Goal: Learn about a topic

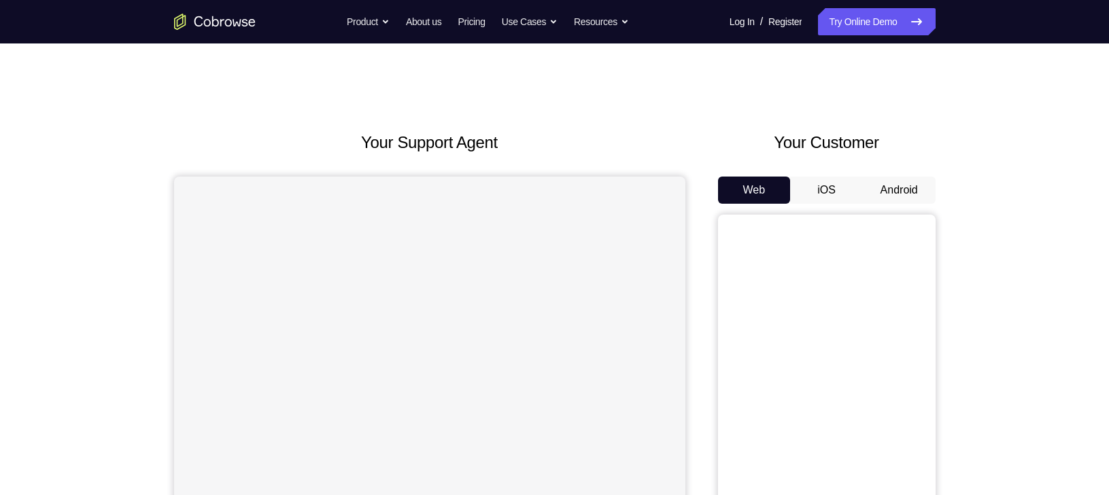
click at [890, 186] on button "Android" at bounding box center [899, 190] width 73 height 27
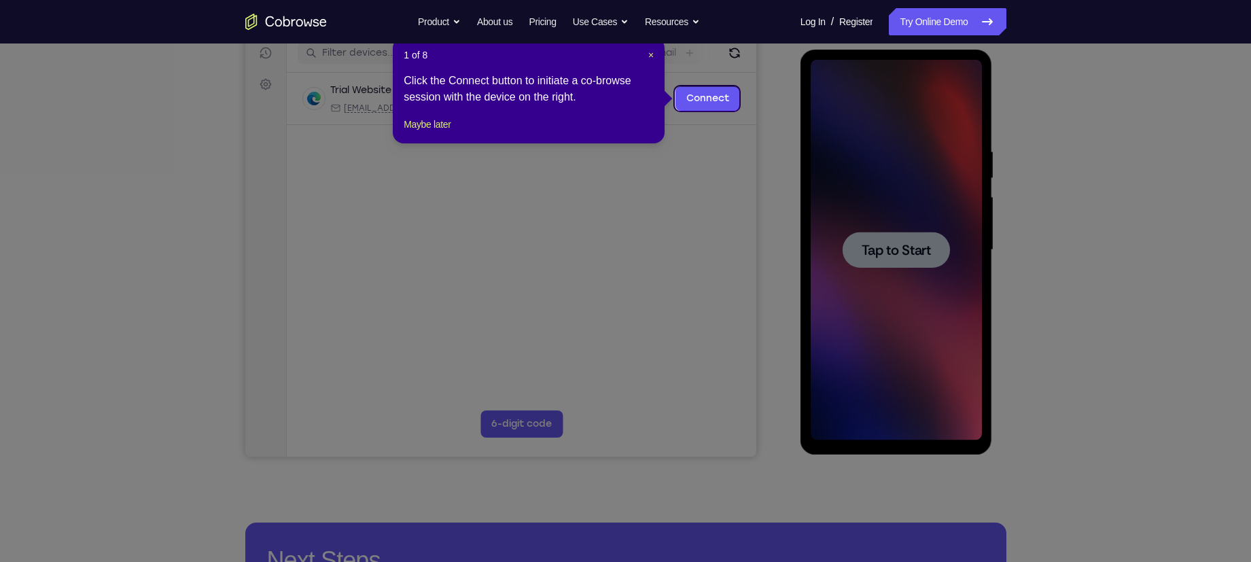
scroll to position [173, 0]
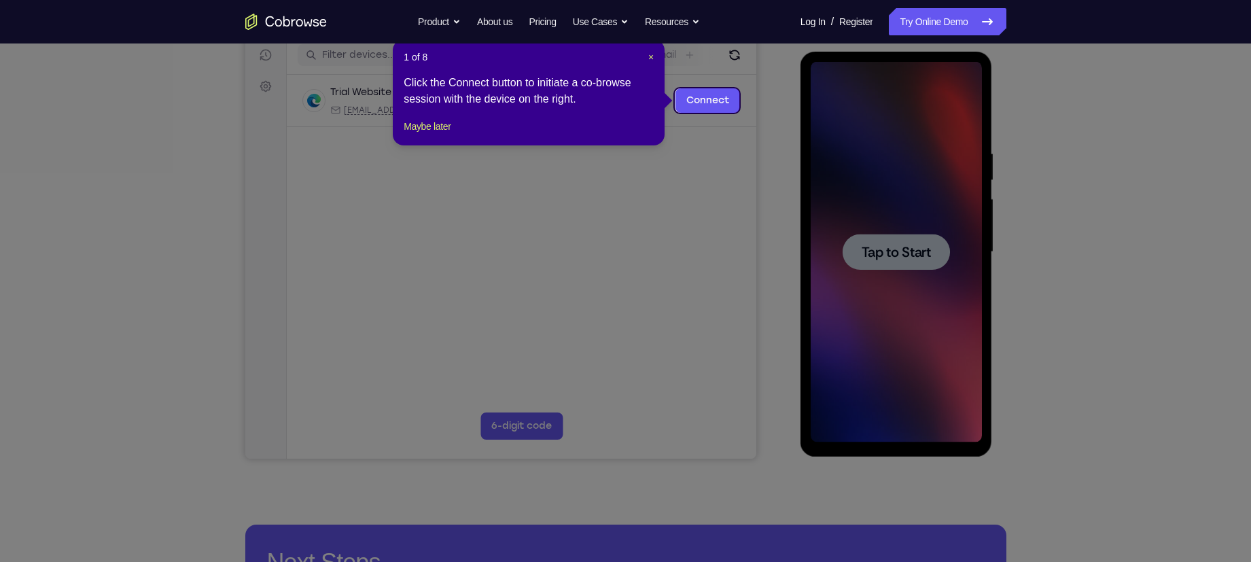
click at [654, 58] on div "1 of 8 × Click the Connect button to initiate a co-browse session with the devi…" at bounding box center [529, 92] width 272 height 106
click at [648, 52] on span "×" at bounding box center [650, 57] width 5 height 11
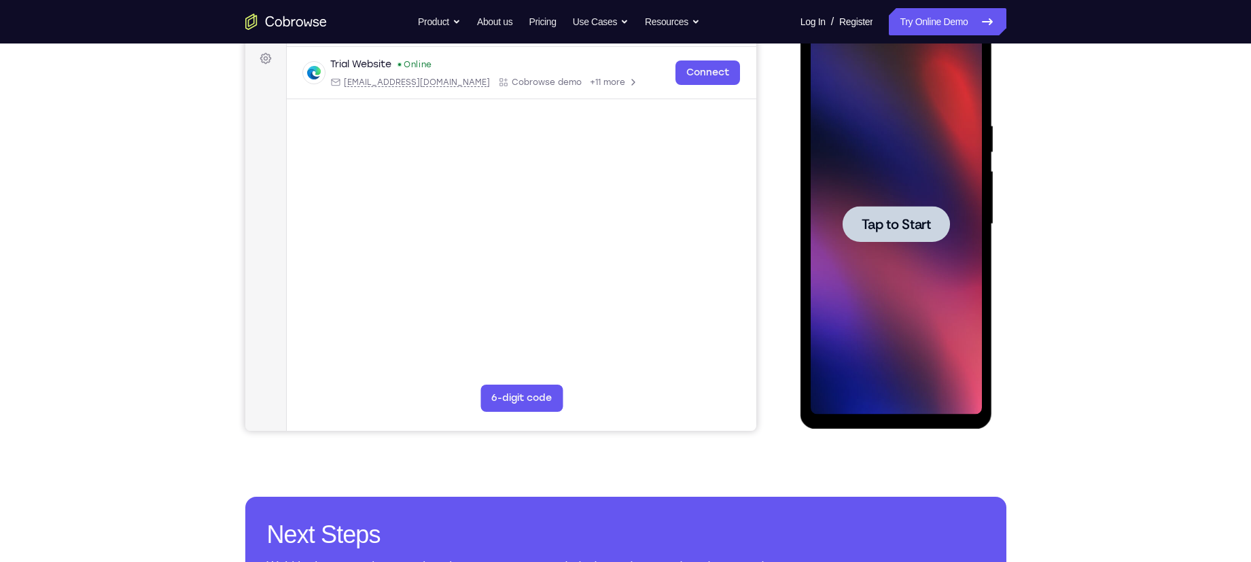
scroll to position [201, 0]
click at [924, 243] on div at bounding box center [896, 225] width 171 height 381
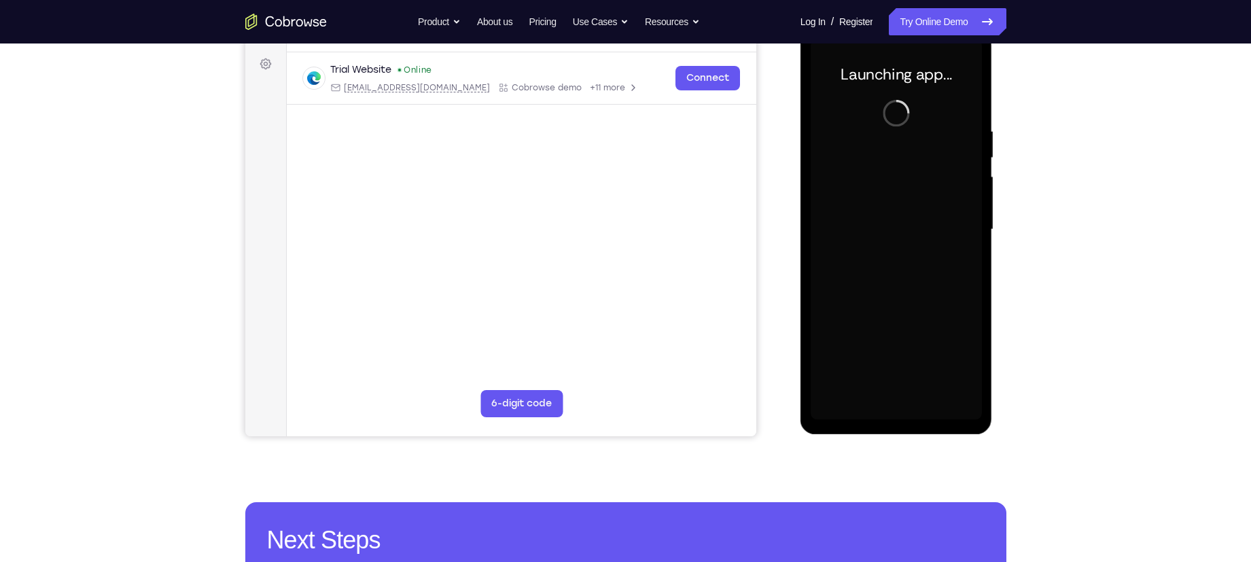
scroll to position [195, 0]
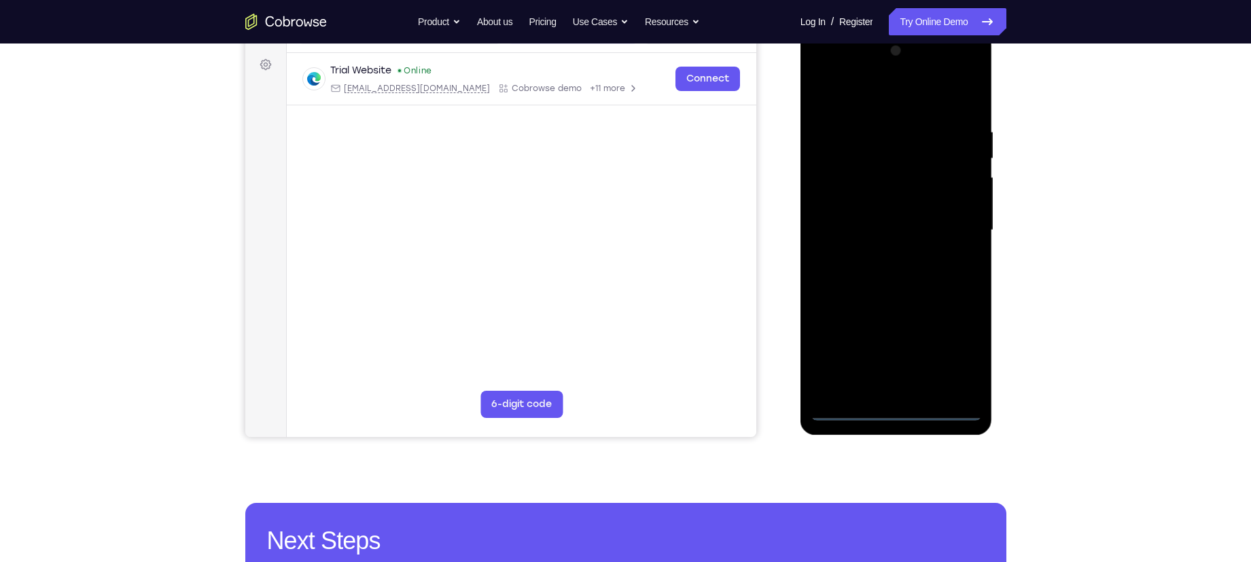
click at [895, 412] on div at bounding box center [896, 230] width 171 height 381
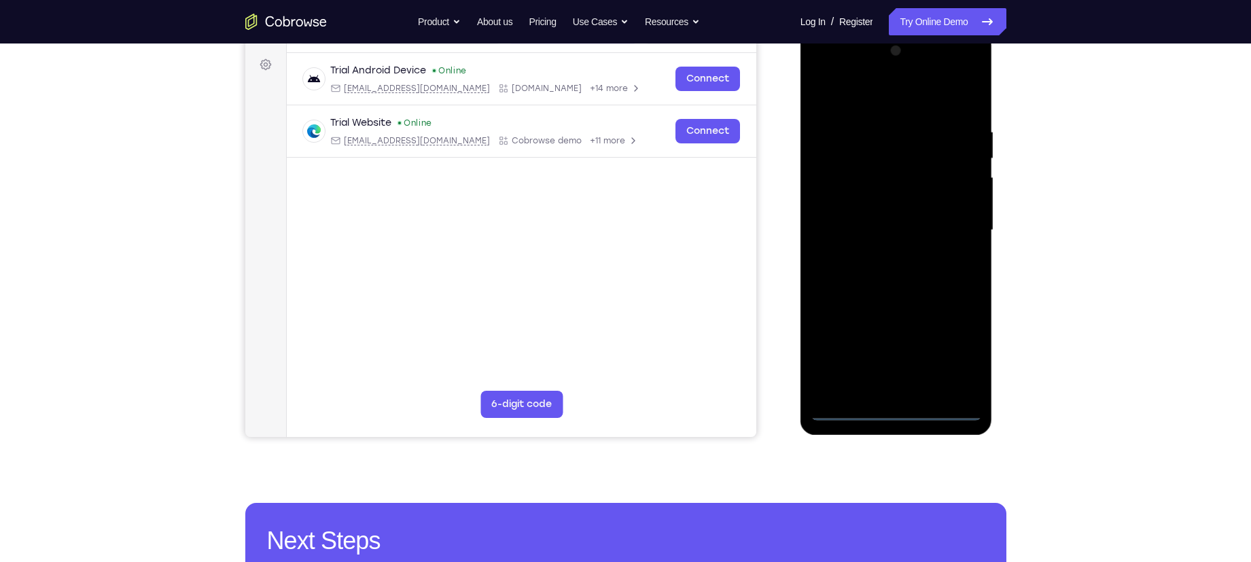
click at [950, 355] on div at bounding box center [896, 230] width 171 height 381
click at [877, 101] on div at bounding box center [896, 230] width 171 height 381
click at [959, 218] on div at bounding box center [896, 230] width 171 height 381
click at [876, 259] on div at bounding box center [896, 230] width 171 height 381
click at [880, 216] on div at bounding box center [896, 230] width 171 height 381
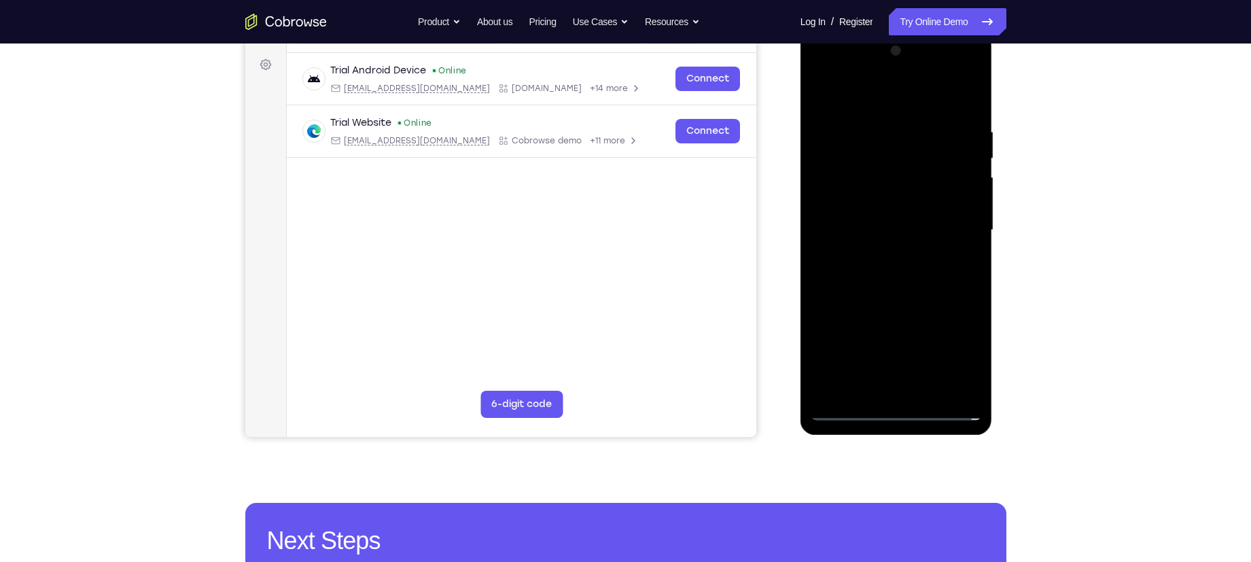
click at [880, 210] on div at bounding box center [896, 230] width 171 height 381
click at [877, 228] on div at bounding box center [896, 230] width 171 height 381
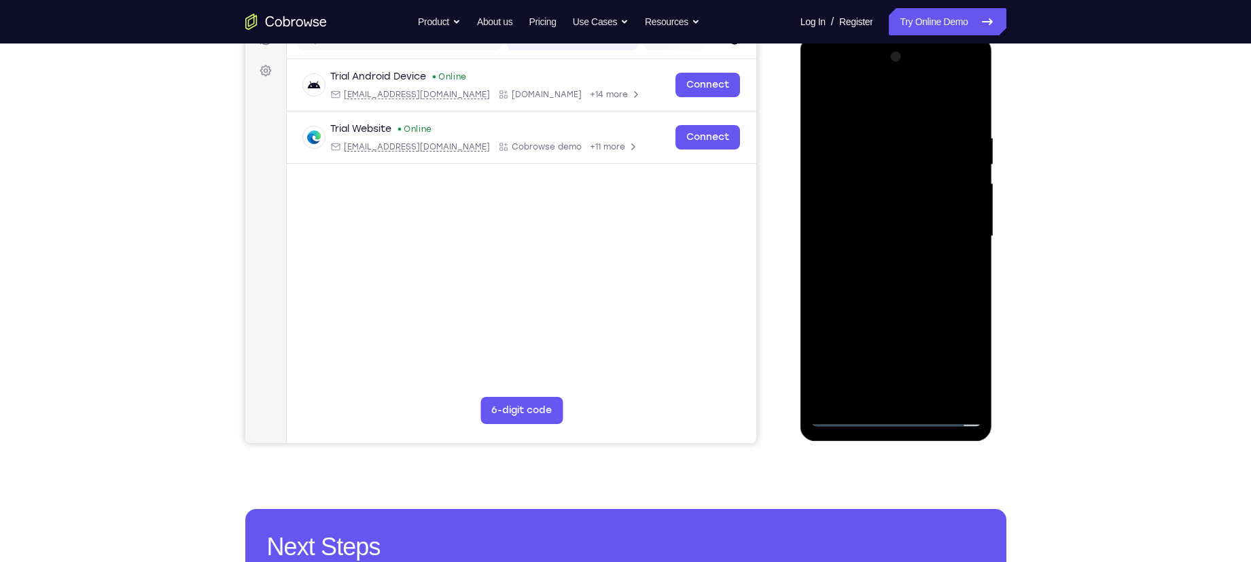
scroll to position [190, 0]
click at [932, 298] on div at bounding box center [896, 236] width 171 height 381
drag, startPoint x: 850, startPoint y: 107, endPoint x: 1033, endPoint y: 92, distance: 183.4
click at [994, 92] on html "Online web based iOS Simulators and Android Emulators. Run iPhone, iPad, Mobile…" at bounding box center [898, 239] width 194 height 408
drag, startPoint x: 852, startPoint y: 98, endPoint x: 1109, endPoint y: 68, distance: 259.3
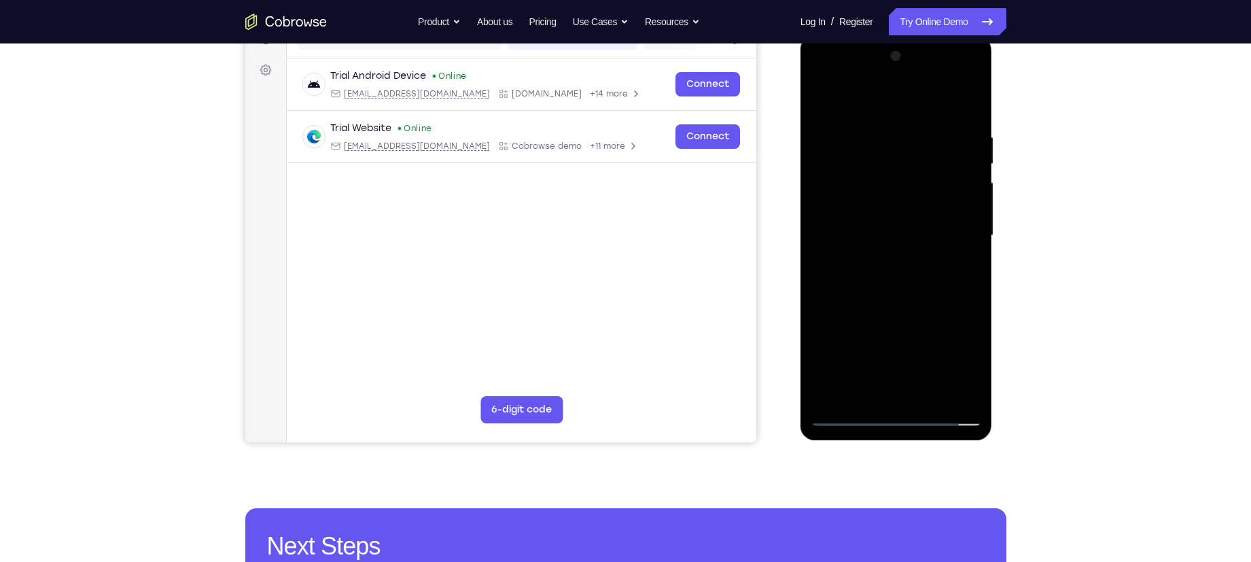
click at [994, 68] on html "Online web based iOS Simulators and Android Emulators. Run iPhone, iPad, Mobile…" at bounding box center [898, 239] width 194 height 408
drag, startPoint x: 881, startPoint y: 105, endPoint x: 894, endPoint y: 28, distance: 78.7
click at [894, 35] on html "Online web based iOS Simulators and Android Emulators. Run iPhone, iPad, Mobile…" at bounding box center [898, 239] width 194 height 408
click at [926, 392] on div at bounding box center [896, 236] width 171 height 381
click at [907, 311] on div at bounding box center [896, 236] width 171 height 381
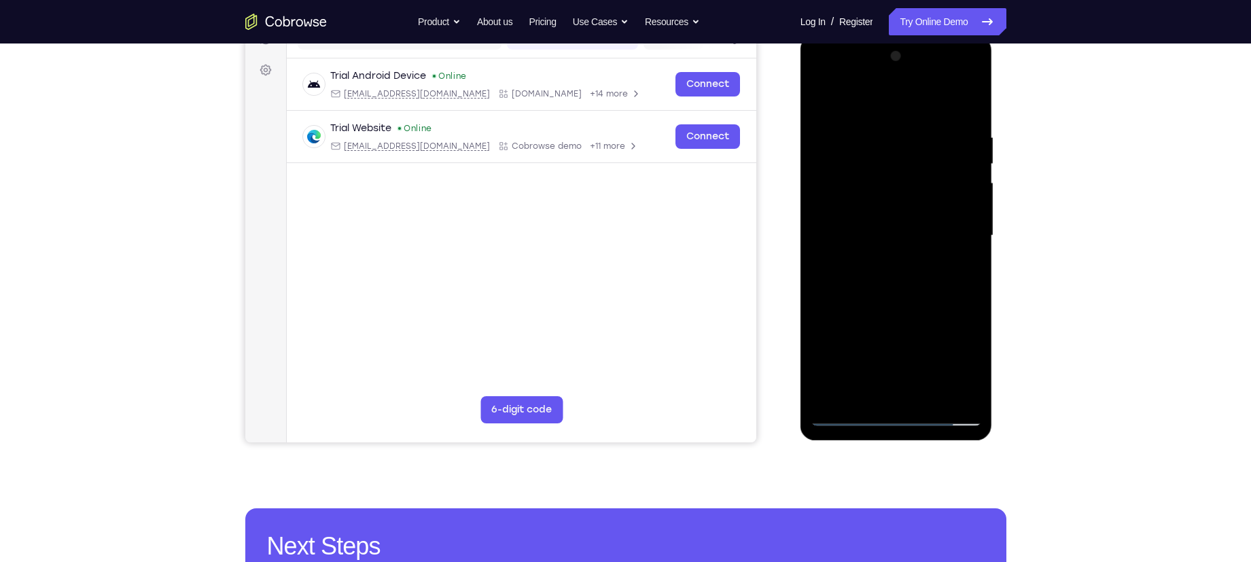
click at [827, 95] on div at bounding box center [896, 236] width 171 height 381
click at [875, 122] on div at bounding box center [896, 236] width 171 height 381
click at [890, 99] on div at bounding box center [896, 236] width 171 height 381
click at [956, 255] on div at bounding box center [896, 236] width 171 height 381
click at [828, 96] on div at bounding box center [896, 236] width 171 height 381
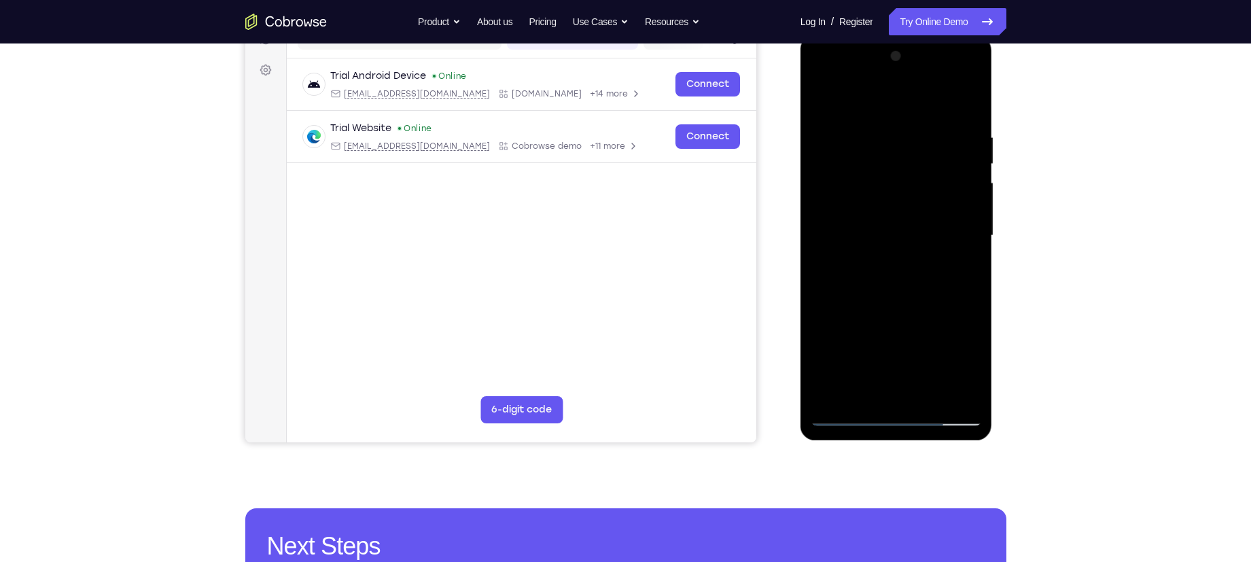
click at [828, 96] on div at bounding box center [896, 236] width 171 height 381
click at [853, 103] on div at bounding box center [896, 236] width 171 height 381
click at [951, 256] on div at bounding box center [896, 236] width 171 height 381
click at [824, 94] on div at bounding box center [896, 236] width 171 height 381
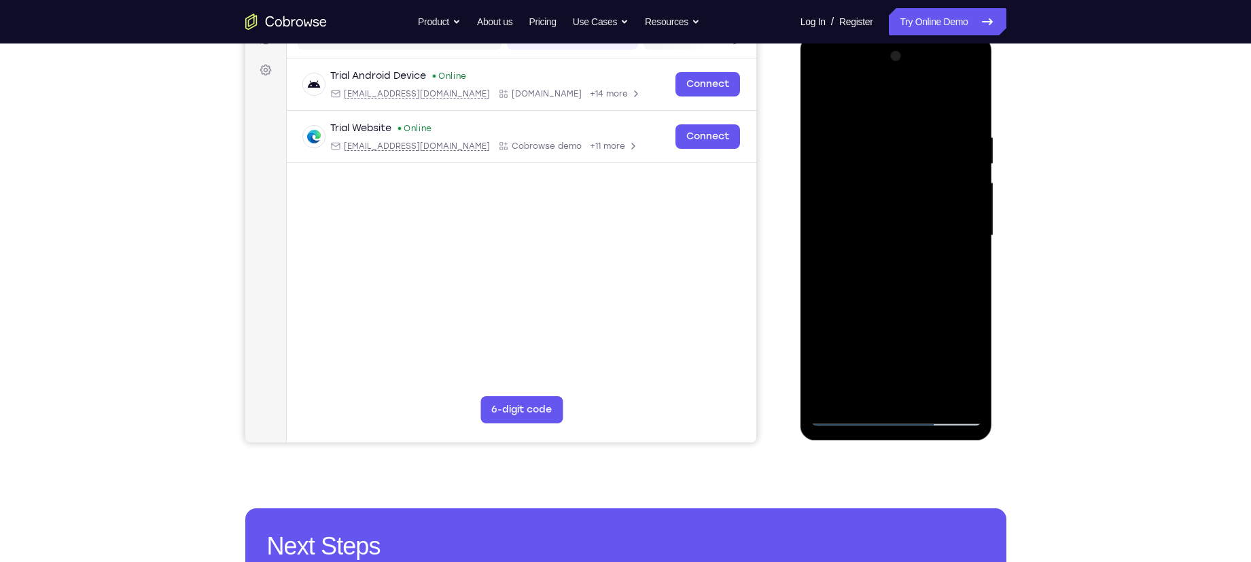
drag, startPoint x: 824, startPoint y: 93, endPoint x: 962, endPoint y: 106, distance: 138.6
click at [962, 106] on div at bounding box center [896, 236] width 171 height 381
click at [964, 105] on div at bounding box center [896, 236] width 171 height 381
drag, startPoint x: 948, startPoint y: 137, endPoint x: 946, endPoint y: 209, distance: 71.4
click at [946, 209] on div at bounding box center [896, 236] width 171 height 381
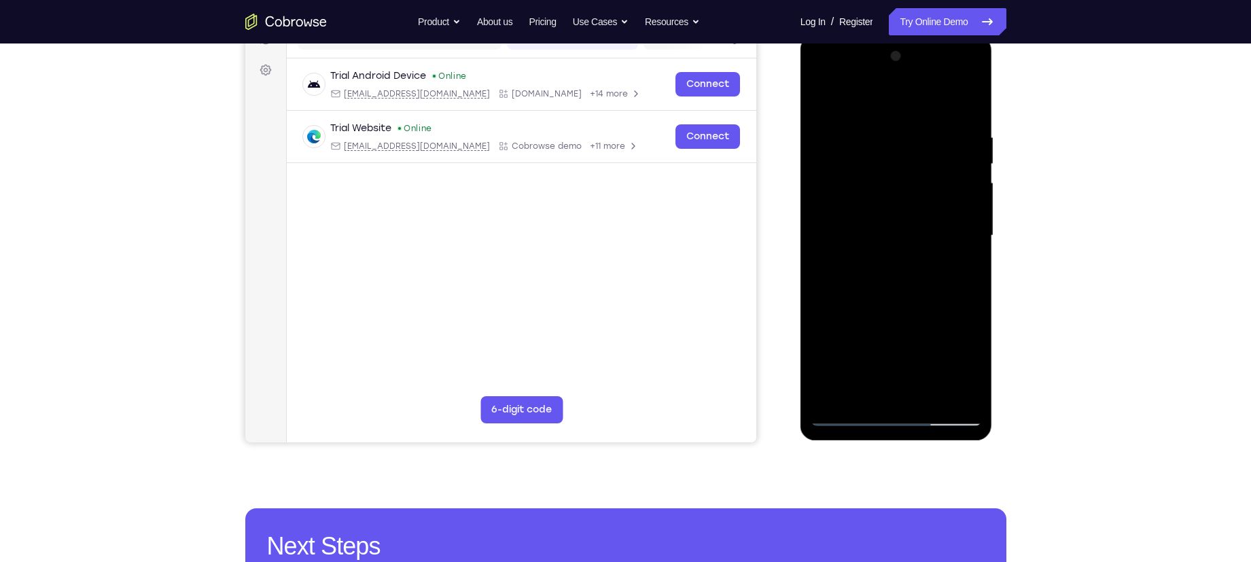
drag, startPoint x: 938, startPoint y: 129, endPoint x: 858, endPoint y: 134, distance: 80.3
click at [858, 134] on div at bounding box center [896, 236] width 171 height 381
click at [882, 129] on div at bounding box center [896, 236] width 171 height 381
click at [857, 99] on div at bounding box center [896, 236] width 171 height 381
click at [962, 252] on div at bounding box center [896, 236] width 171 height 381
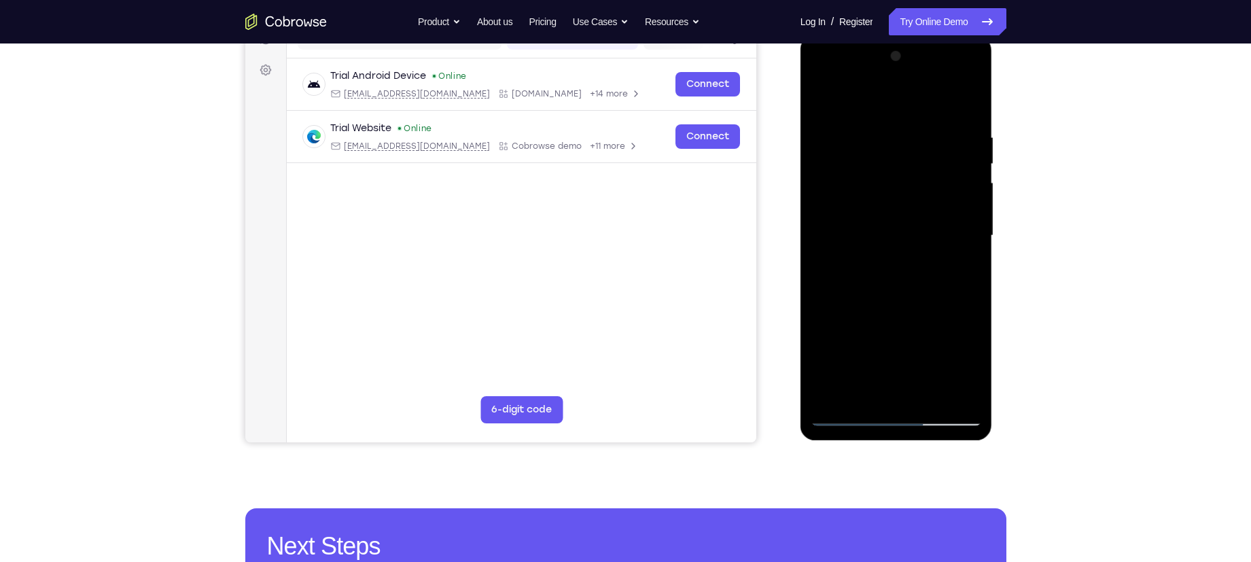
click at [828, 90] on div at bounding box center [896, 236] width 171 height 381
click at [841, 395] on div at bounding box center [896, 236] width 171 height 381
drag, startPoint x: 896, startPoint y: 155, endPoint x: 920, endPoint y: 311, distance: 157.6
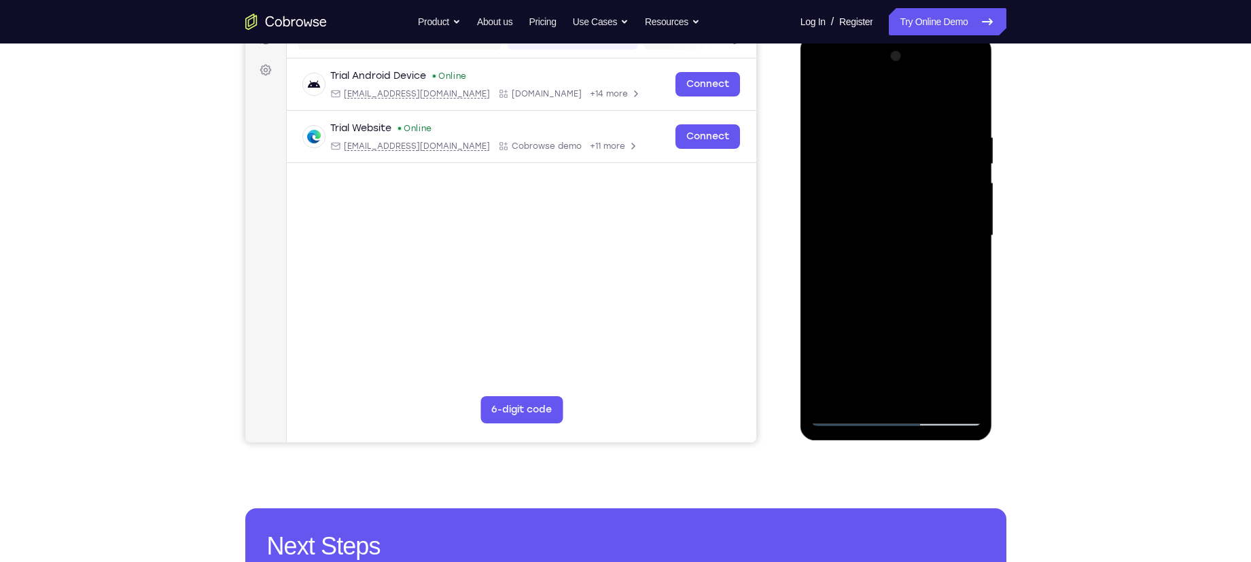
click at [920, 311] on div at bounding box center [896, 236] width 171 height 381
click at [875, 127] on div at bounding box center [896, 236] width 171 height 381
click at [968, 101] on div at bounding box center [896, 236] width 171 height 381
click at [960, 398] on div at bounding box center [896, 236] width 171 height 381
click at [930, 394] on div at bounding box center [896, 236] width 171 height 381
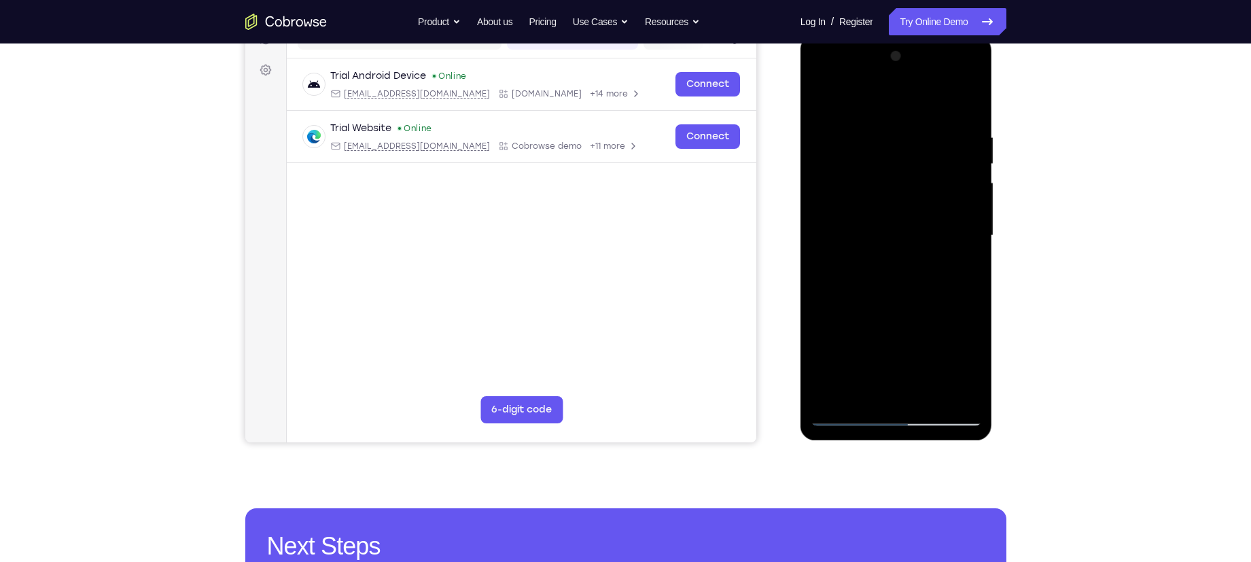
click at [823, 93] on div at bounding box center [896, 236] width 171 height 381
click at [962, 400] on div at bounding box center [896, 236] width 171 height 381
click at [901, 278] on div at bounding box center [896, 236] width 171 height 381
drag, startPoint x: 899, startPoint y: 333, endPoint x: 897, endPoint y: 86, distance: 246.7
click at [897, 86] on div at bounding box center [896, 236] width 171 height 381
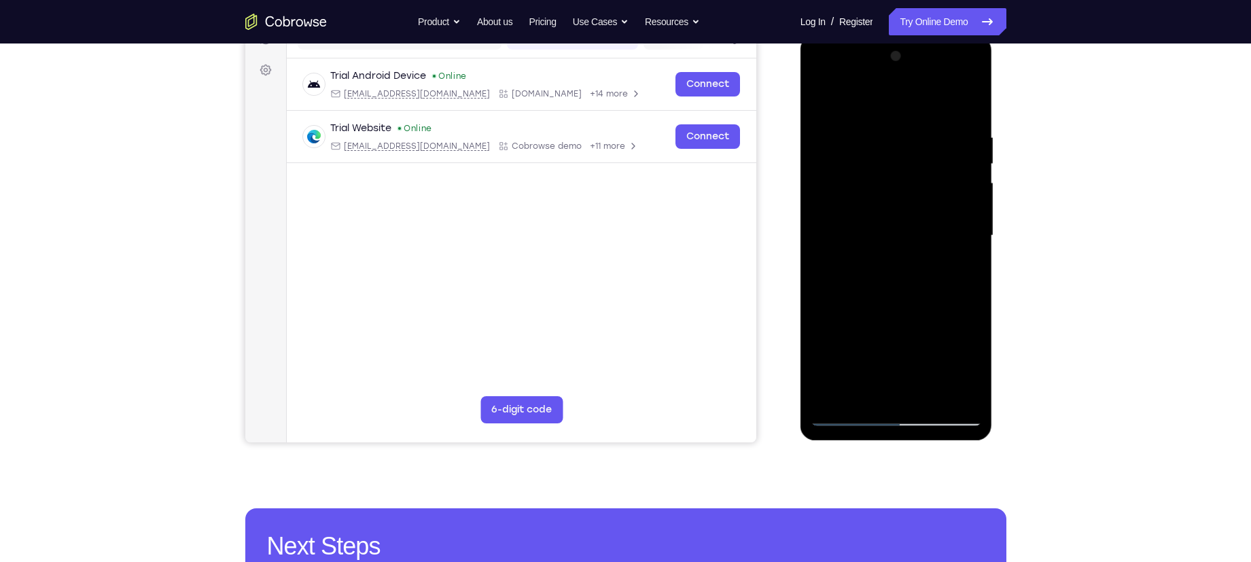
drag, startPoint x: 911, startPoint y: 353, endPoint x: 909, endPoint y: 70, distance: 283.4
click at [909, 70] on div at bounding box center [896, 236] width 171 height 381
drag, startPoint x: 911, startPoint y: 326, endPoint x: 899, endPoint y: 16, distance: 309.5
click at [899, 35] on html "Online web based iOS Simulators and Android Emulators. Run iPhone, iPad, Mobile…" at bounding box center [898, 239] width 194 height 408
drag, startPoint x: 926, startPoint y: 346, endPoint x: 929, endPoint y: 315, distance: 31.4
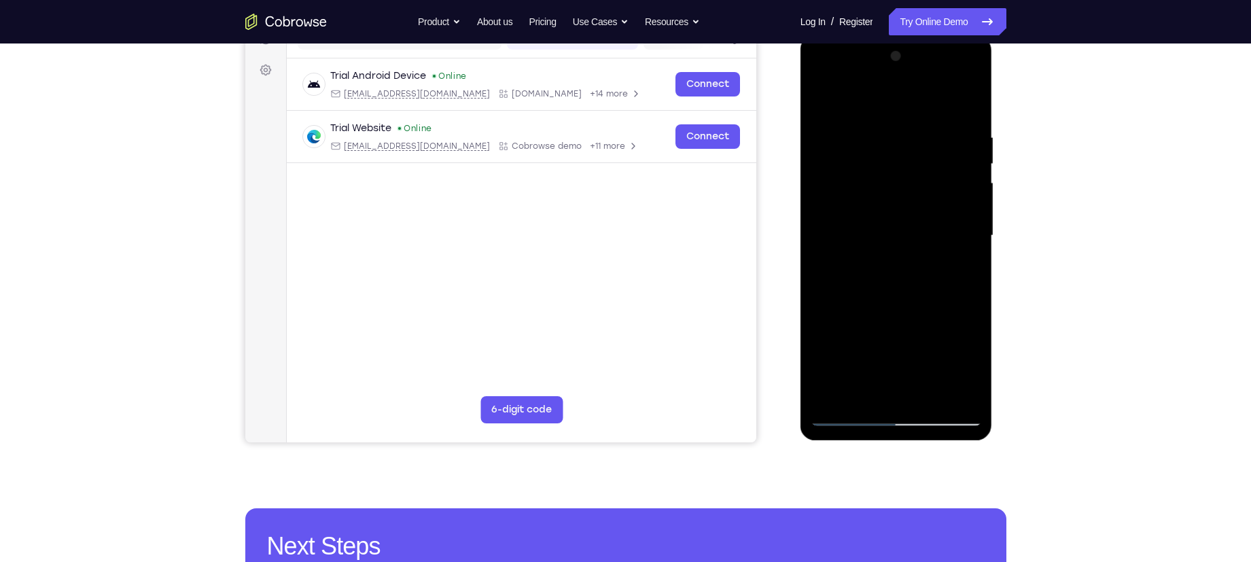
click at [929, 315] on div at bounding box center [896, 236] width 171 height 381
click at [831, 215] on div at bounding box center [896, 236] width 171 height 381
click at [947, 390] on div at bounding box center [896, 236] width 171 height 381
click at [920, 387] on div at bounding box center [896, 236] width 171 height 381
click at [911, 216] on div at bounding box center [896, 236] width 171 height 381
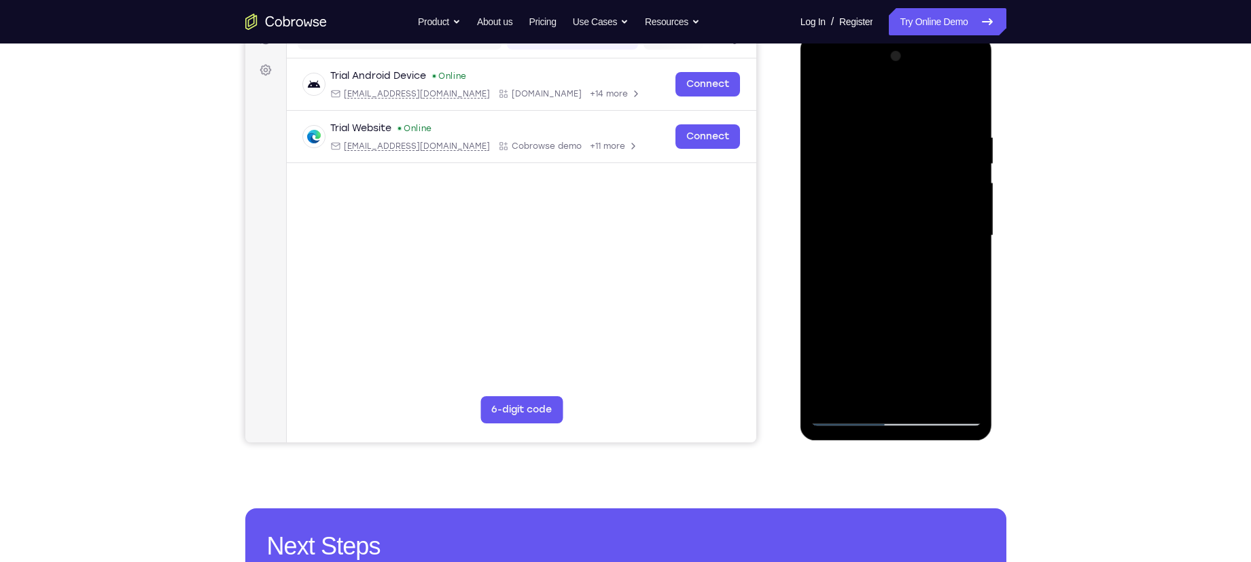
click at [898, 387] on div at bounding box center [896, 236] width 171 height 381
click at [926, 222] on div at bounding box center [896, 236] width 171 height 381
click at [923, 390] on div at bounding box center [896, 236] width 171 height 381
click at [961, 387] on div at bounding box center [896, 236] width 171 height 381
click at [967, 101] on div at bounding box center [896, 236] width 171 height 381
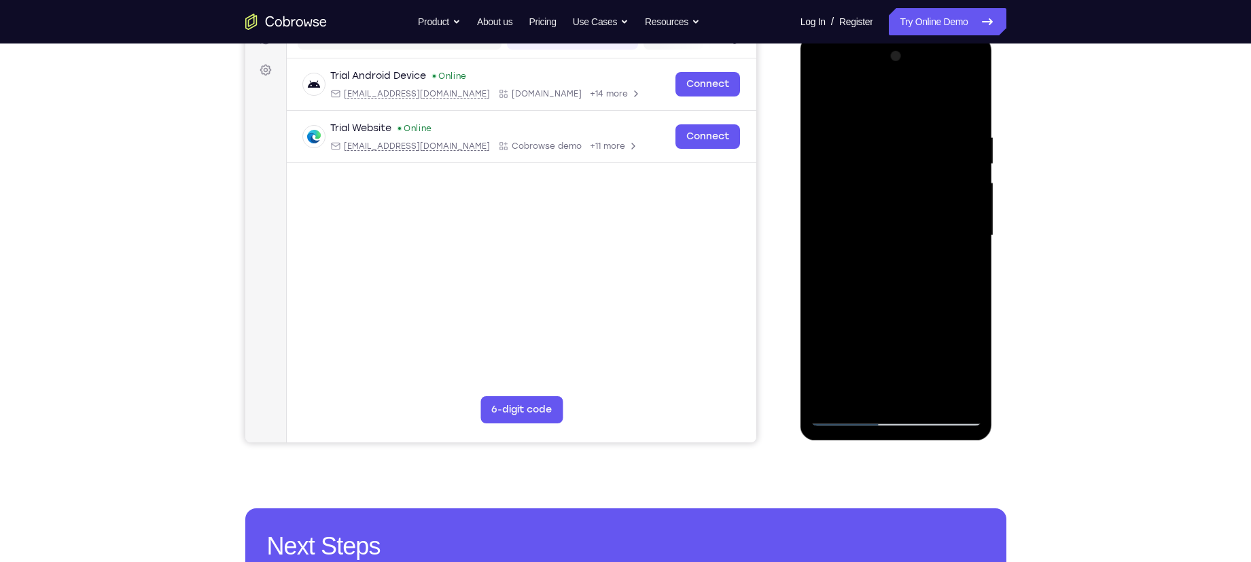
drag, startPoint x: 922, startPoint y: 360, endPoint x: 914, endPoint y: 195, distance: 165.3
click at [914, 195] on div at bounding box center [896, 236] width 171 height 381
drag, startPoint x: 918, startPoint y: 349, endPoint x: 920, endPoint y: 253, distance: 96.5
click at [920, 253] on div at bounding box center [896, 236] width 171 height 381
drag, startPoint x: 916, startPoint y: 351, endPoint x: 905, endPoint y: 162, distance: 189.2
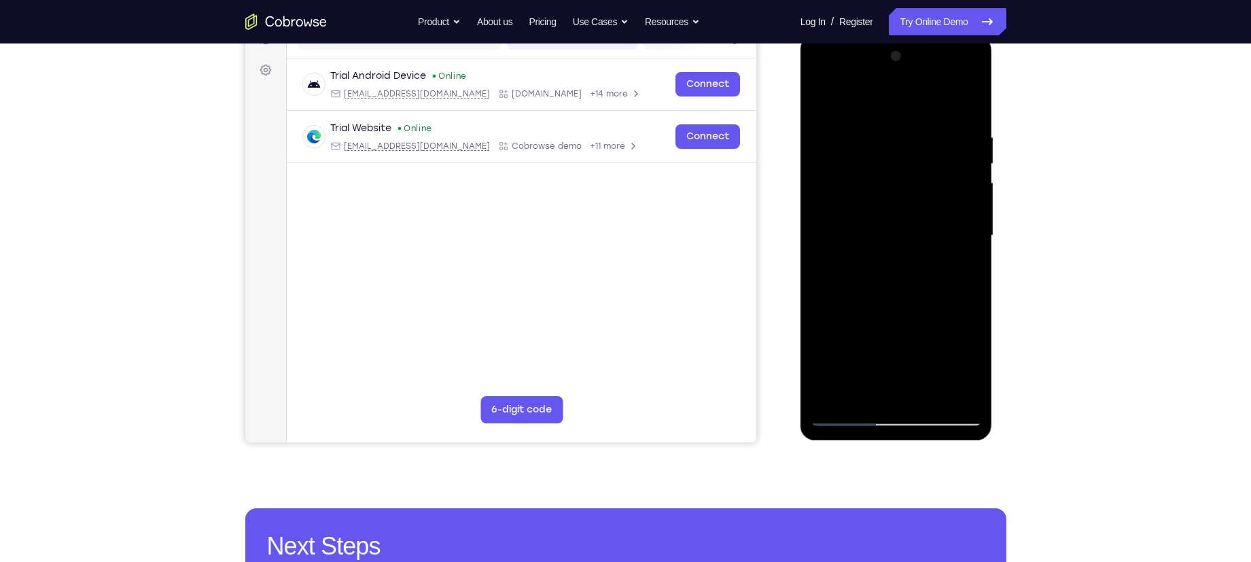
click at [905, 162] on div at bounding box center [896, 236] width 171 height 381
drag, startPoint x: 913, startPoint y: 343, endPoint x: 910, endPoint y: 141, distance: 201.2
click at [910, 141] on div at bounding box center [896, 236] width 171 height 381
drag, startPoint x: 915, startPoint y: 343, endPoint x: 892, endPoint y: 139, distance: 205.1
click at [892, 139] on div at bounding box center [896, 236] width 171 height 381
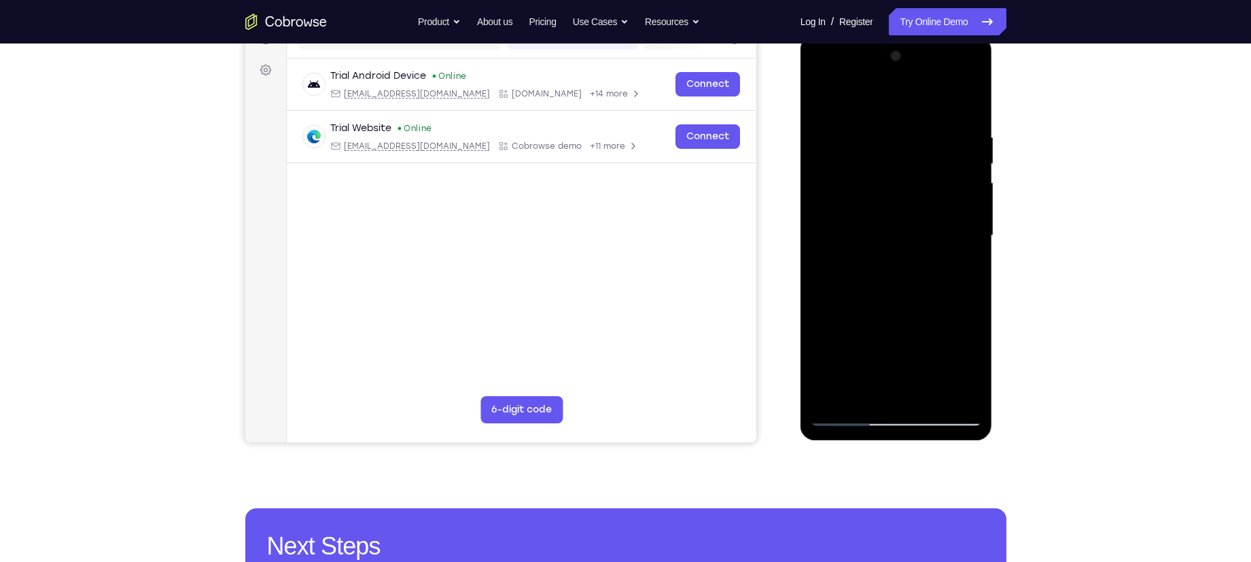
click at [863, 130] on div at bounding box center [896, 236] width 171 height 381
click at [831, 156] on div at bounding box center [896, 236] width 171 height 381
click at [828, 56] on div at bounding box center [896, 236] width 171 height 381
click at [954, 366] on div at bounding box center [896, 236] width 171 height 381
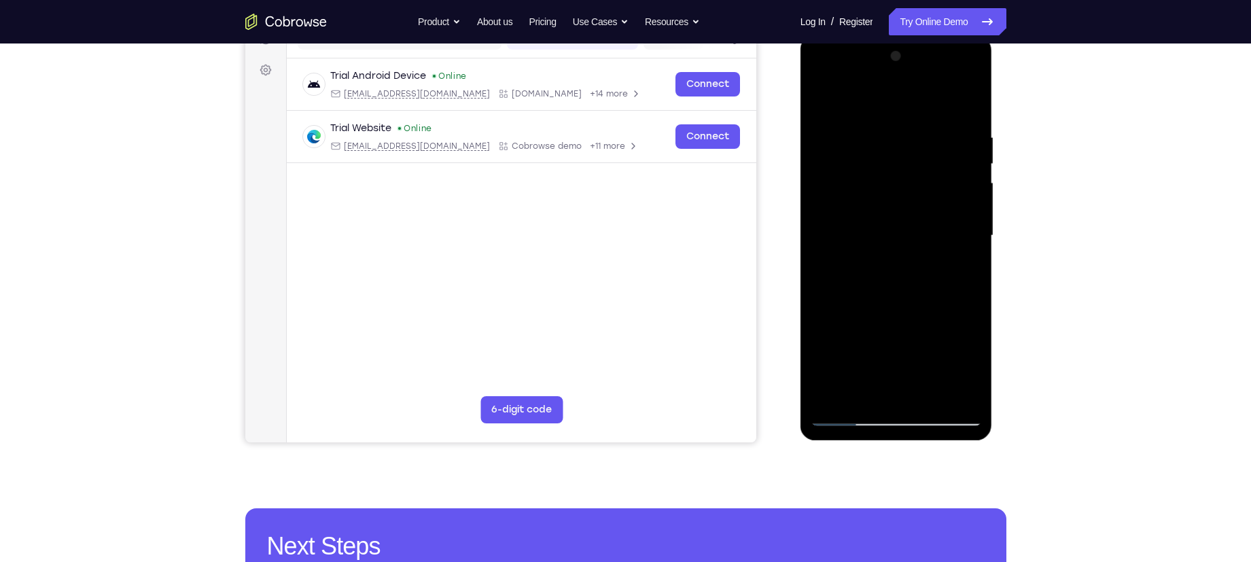
click at [954, 366] on div at bounding box center [896, 236] width 171 height 381
click at [831, 402] on div at bounding box center [896, 236] width 171 height 381
drag, startPoint x: 888, startPoint y: 167, endPoint x: 894, endPoint y: 324, distance: 157.8
click at [894, 324] on div at bounding box center [896, 236] width 171 height 381
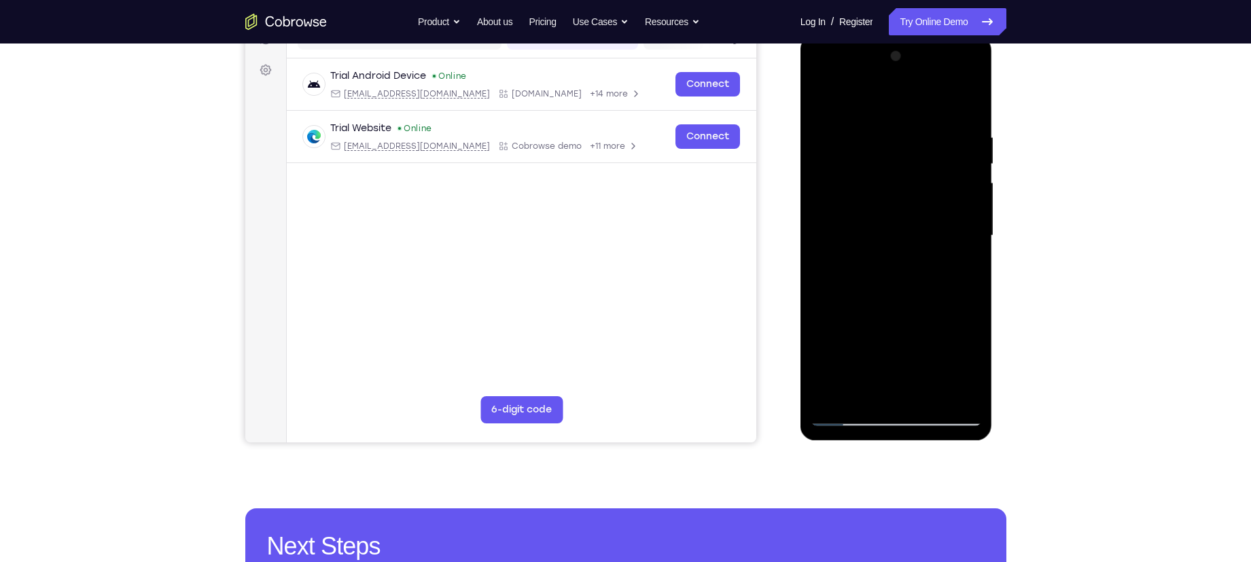
click at [877, 124] on div at bounding box center [896, 236] width 171 height 381
click at [967, 102] on div at bounding box center [896, 236] width 171 height 381
click at [961, 400] on div at bounding box center [896, 236] width 171 height 381
drag, startPoint x: 941, startPoint y: 246, endPoint x: 934, endPoint y: 65, distance: 181.6
click at [934, 65] on div at bounding box center [896, 236] width 171 height 381
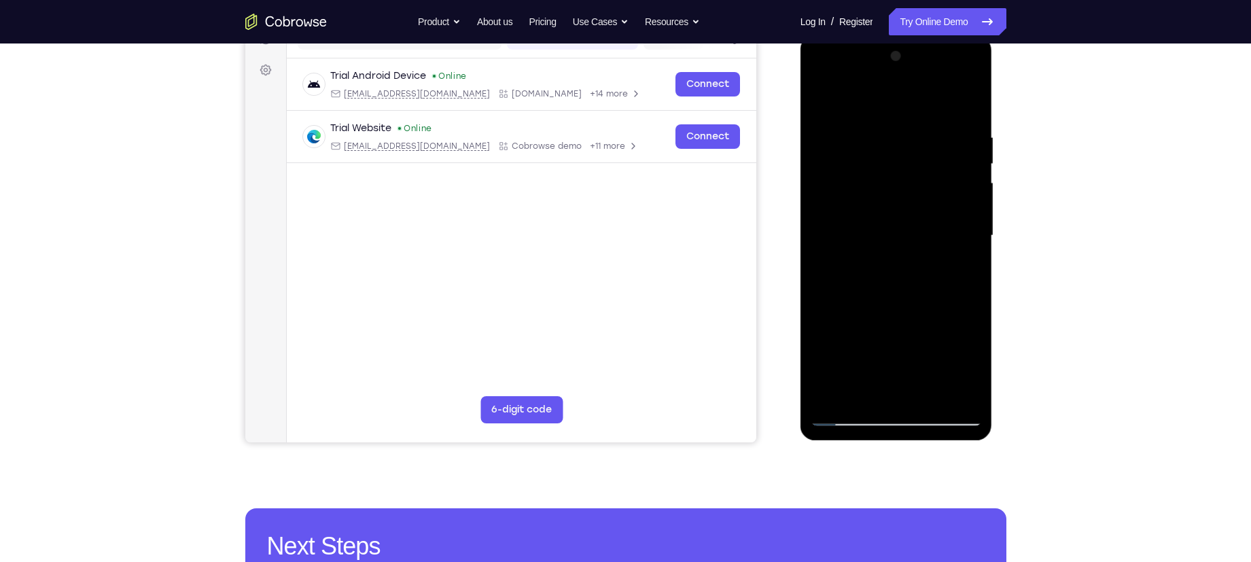
drag, startPoint x: 926, startPoint y: 341, endPoint x: 905, endPoint y: 126, distance: 215.1
click at [905, 126] on div at bounding box center [896, 236] width 171 height 381
drag, startPoint x: 930, startPoint y: 332, endPoint x: 924, endPoint y: 103, distance: 229.8
click at [924, 103] on div at bounding box center [896, 236] width 171 height 381
drag, startPoint x: 937, startPoint y: 133, endPoint x: 934, endPoint y: 401, distance: 268.5
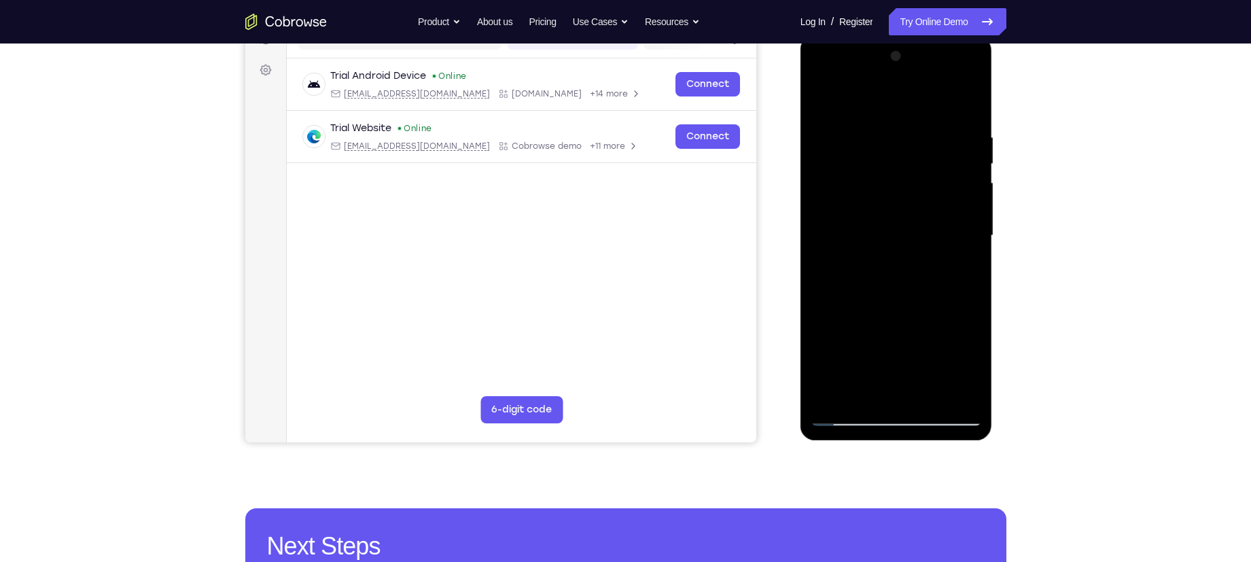
click at [934, 401] on div at bounding box center [896, 236] width 171 height 381
click at [962, 398] on div at bounding box center [896, 236] width 171 height 381
click at [820, 99] on div at bounding box center [896, 236] width 171 height 381
drag, startPoint x: 903, startPoint y: 366, endPoint x: 890, endPoint y: -50, distance: 415.5
click at [890, 35] on html "Online web based iOS Simulators and Android Emulators. Run iPhone, iPad, Mobile…" at bounding box center [898, 239] width 194 height 408
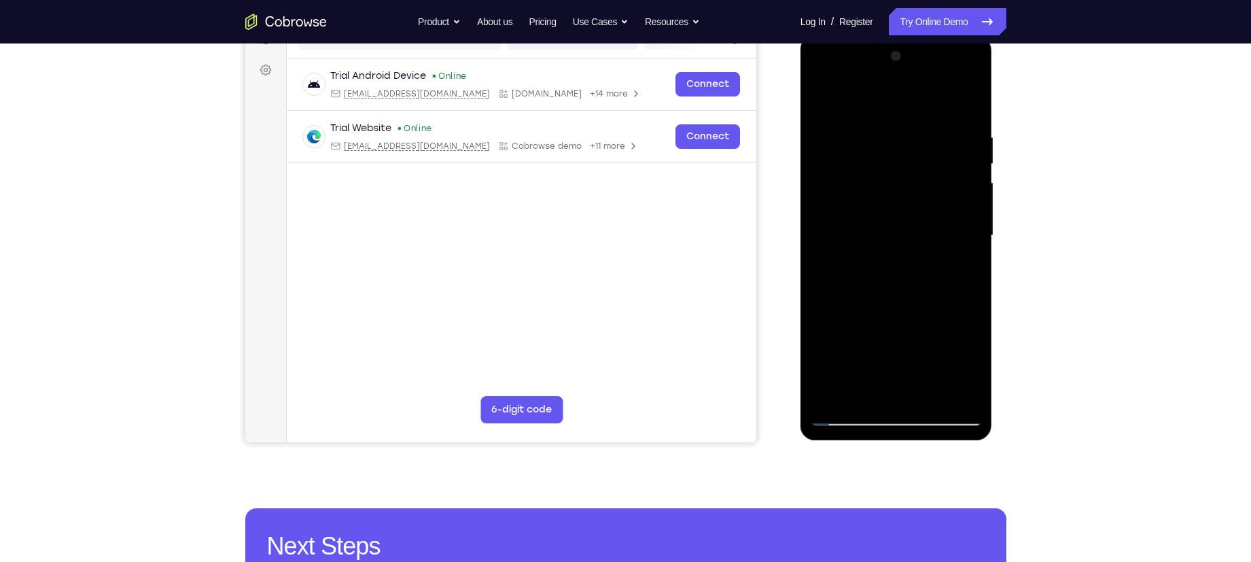
click at [850, 355] on div at bounding box center [896, 236] width 171 height 381
click at [874, 265] on div at bounding box center [896, 236] width 171 height 381
